Goal: Find specific page/section: Find specific page/section

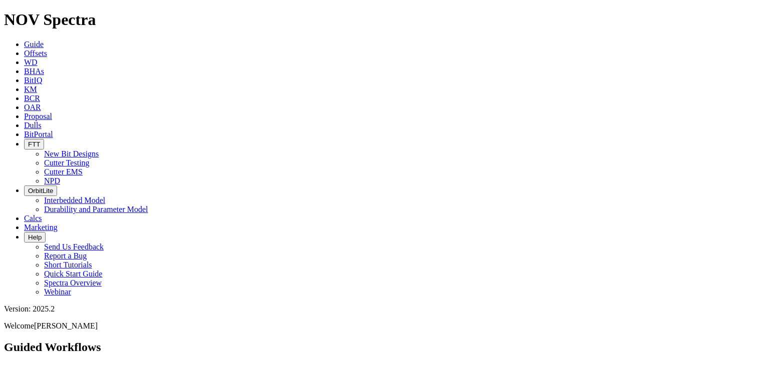
click at [28, 141] on icon "button" at bounding box center [28, 145] width 0 height 8
click at [90, 159] on link "Cutter Testing" at bounding box center [67, 163] width 46 height 9
select select "Cutter"
